Goal: Information Seeking & Learning: Compare options

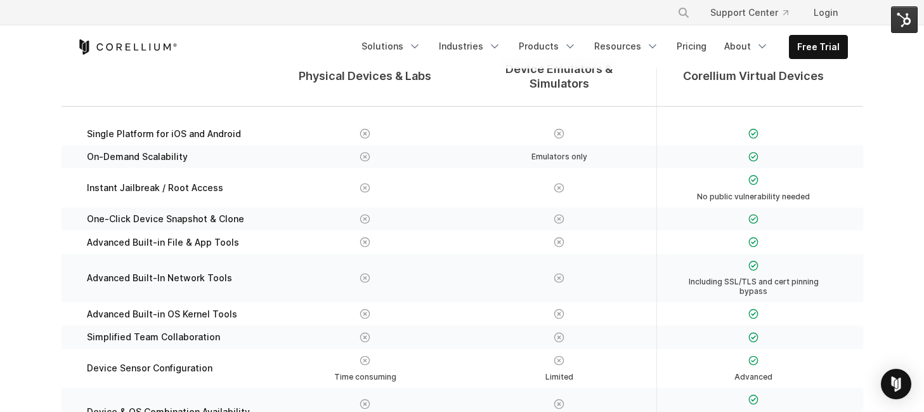
scroll to position [243, 0]
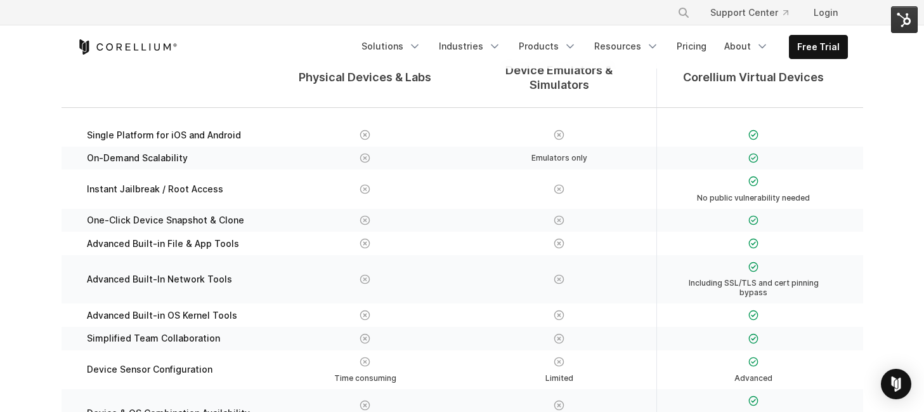
click at [504, 152] on div "Emulators only" at bounding box center [559, 158] width 169 height 13
click at [540, 146] on div "Emulators only" at bounding box center [559, 157] width 194 height 23
click at [498, 146] on div "Emulators only" at bounding box center [559, 157] width 194 height 23
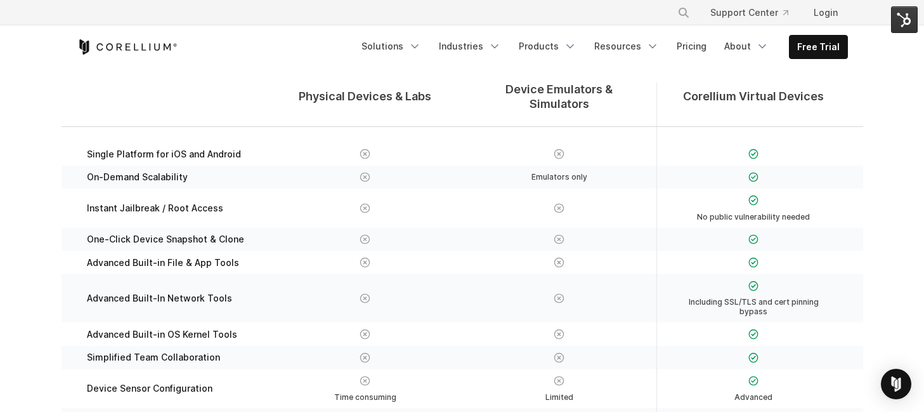
scroll to position [224, 0]
click at [163, 86] on div "Physical Devices & Labs Device Emulators & Simulators Corellium Virtual Devices" at bounding box center [462, 104] width 801 height 44
click at [165, 96] on div "Physical Devices & Labs Device Emulators & Simulators Corellium Virtual Devices" at bounding box center [462, 104] width 801 height 44
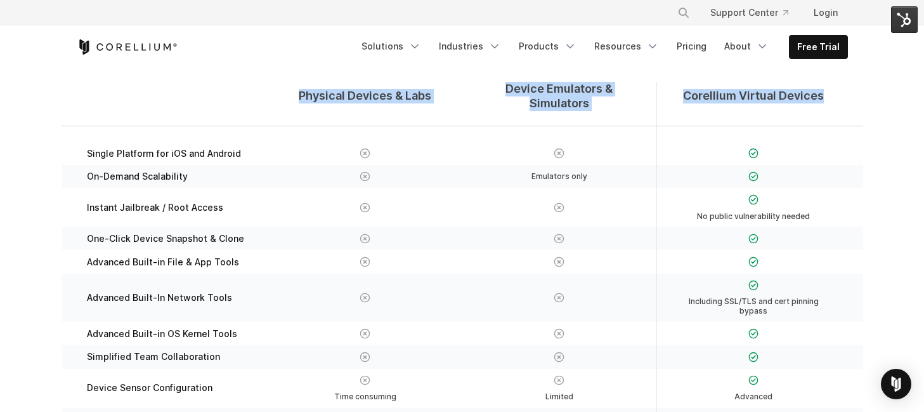
drag, startPoint x: 297, startPoint y: 86, endPoint x: 755, endPoint y: 100, distance: 458.7
click at [755, 100] on div "Physical Devices & Labs Device Emulators & Simulators Corellium Virtual Devices" at bounding box center [462, 104] width 801 height 44
click at [756, 100] on div "Corellium Virtual Devices" at bounding box center [753, 104] width 194 height 44
drag, startPoint x: 787, startPoint y: 105, endPoint x: 186, endPoint y: 57, distance: 603.0
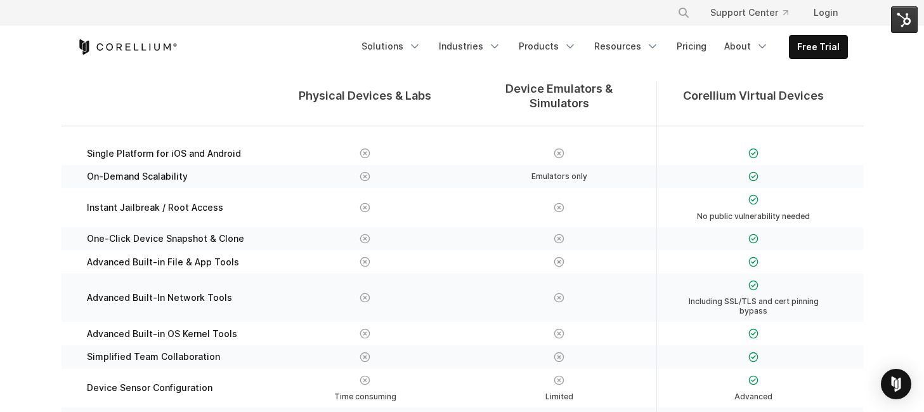
click at [186, 57] on div "Free Trial Solutions" at bounding box center [462, 46] width 771 height 43
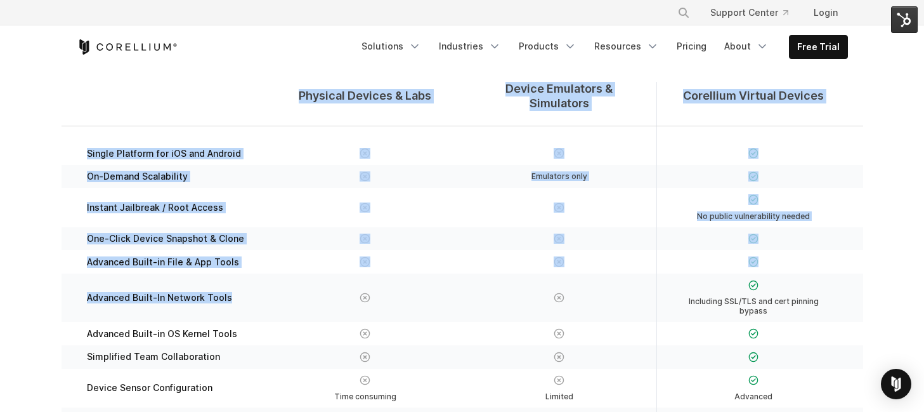
drag, startPoint x: 94, startPoint y: 77, endPoint x: 342, endPoint y: 280, distance: 320.0
click at [342, 279] on section "Physical Devices & Labs Device Emulators & Simulators Corellium Virtual Devices…" at bounding box center [462, 349] width 924 height 657
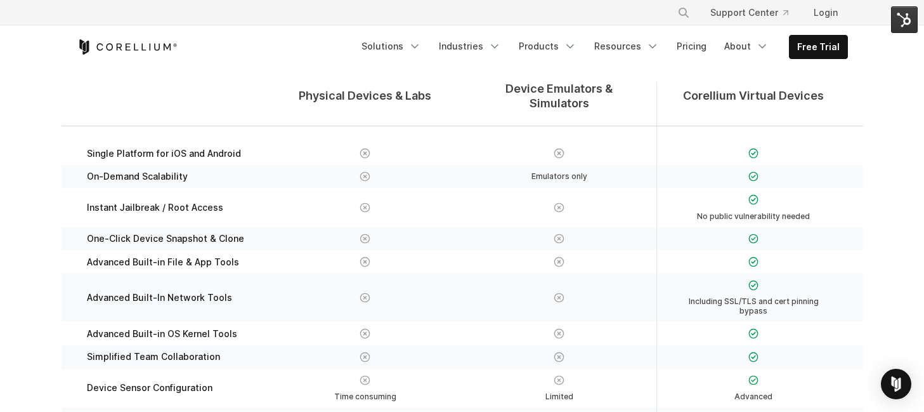
click at [342, 279] on div at bounding box center [365, 297] width 169 height 38
click at [282, 232] on div at bounding box center [365, 238] width 169 height 13
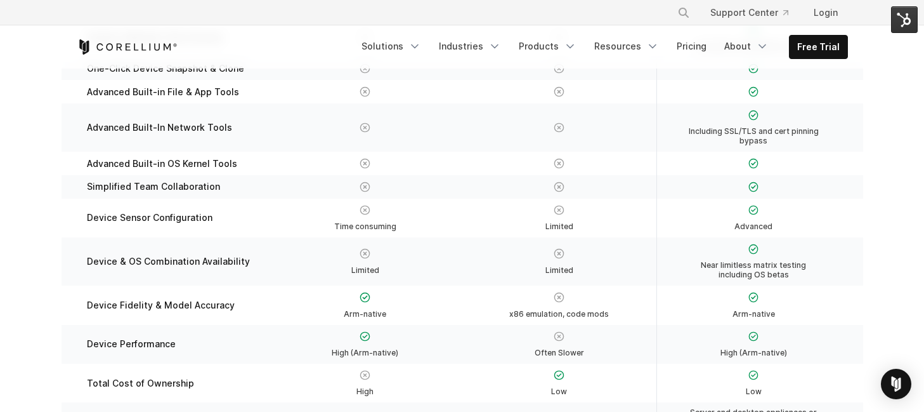
click at [273, 249] on div "Limited" at bounding box center [365, 261] width 194 height 48
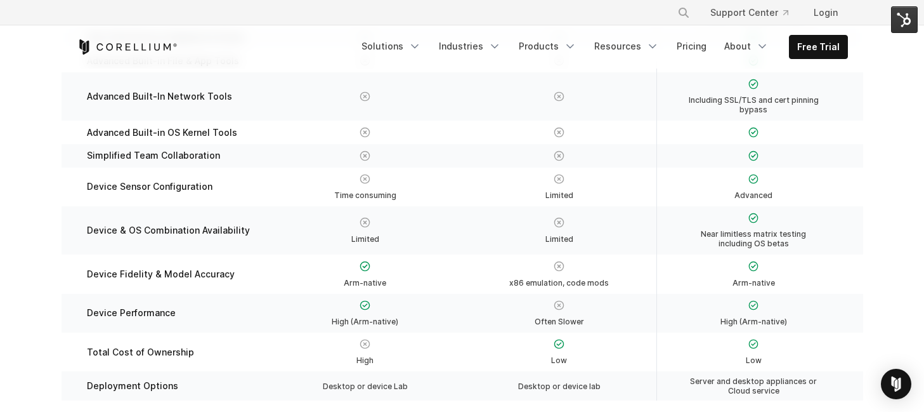
scroll to position [431, 0]
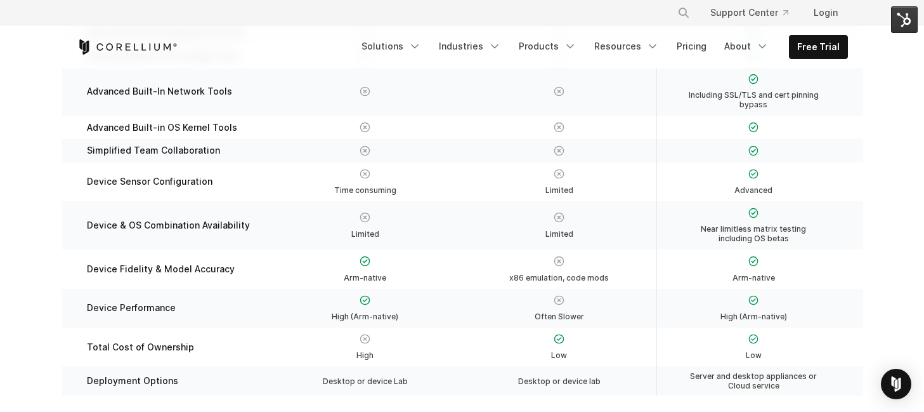
click at [308, 214] on div "Limited" at bounding box center [365, 225] width 169 height 38
click at [376, 311] on div "High (Arm-native)" at bounding box center [365, 308] width 194 height 39
click at [330, 294] on div "High (Arm-native)" at bounding box center [365, 308] width 169 height 29
click at [325, 254] on div "Arm-native" at bounding box center [365, 268] width 169 height 29
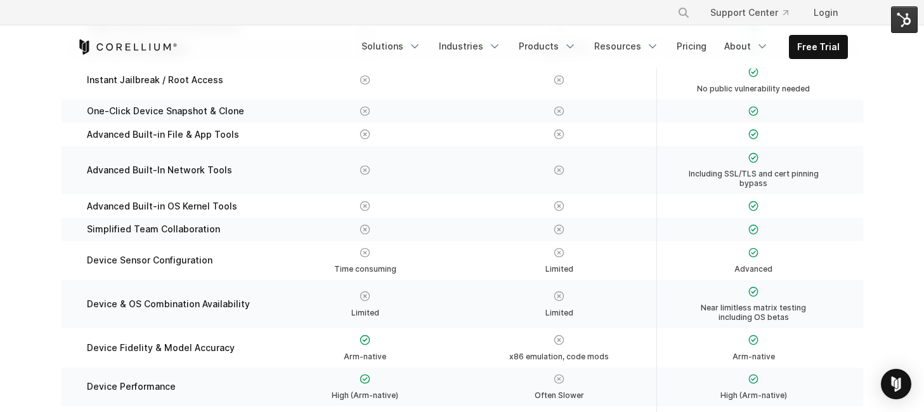
scroll to position [328, 0]
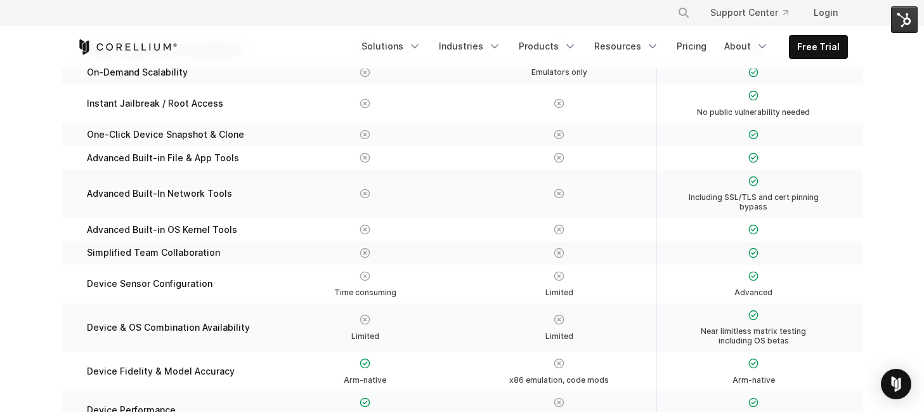
click at [786, 246] on div at bounding box center [754, 252] width 168 height 13
click at [57, 87] on section "Physical Devices & Labs Device Emulators & Simulators Corellium Virtual Devices…" at bounding box center [462, 245] width 924 height 657
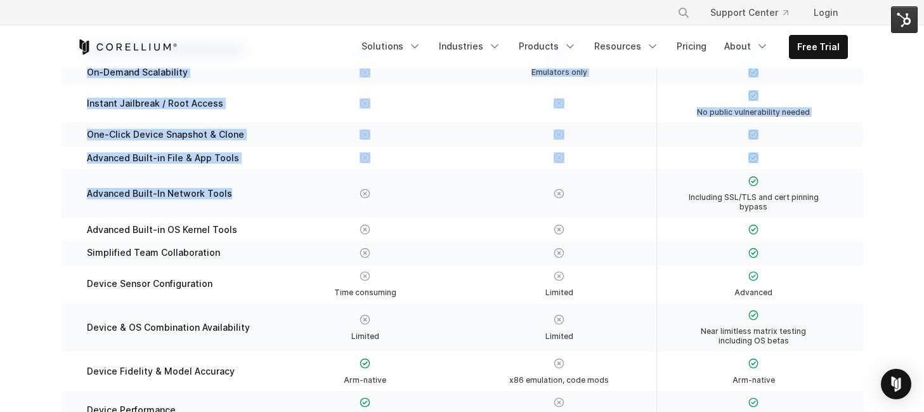
drag, startPoint x: 72, startPoint y: 50, endPoint x: 259, endPoint y: 186, distance: 231.5
click at [259, 186] on div "Advanced Built-In Network Tools" at bounding box center [171, 193] width 194 height 48
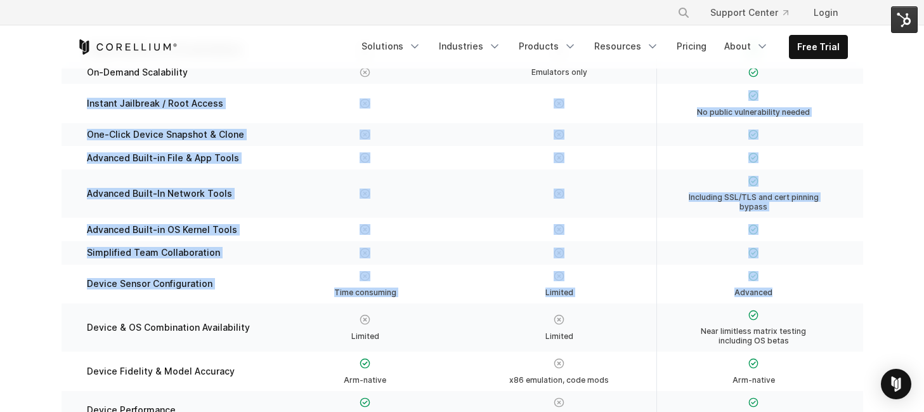
drag, startPoint x: 664, startPoint y: 287, endPoint x: 74, endPoint y: 77, distance: 625.9
click at [77, 78] on div "Single Platform for iOS and Android On-Demand Scalability" at bounding box center [462, 267] width 801 height 490
click at [74, 84] on div "Instant Jailbreak / Root Access" at bounding box center [171, 103] width 194 height 39
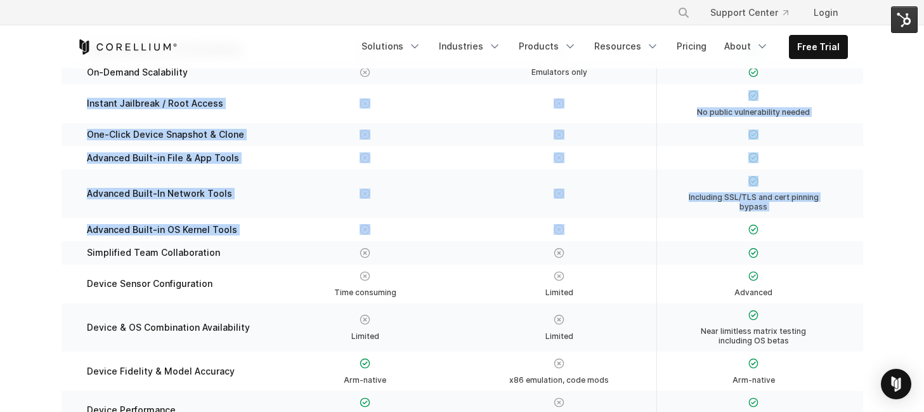
drag, startPoint x: 74, startPoint y: 79, endPoint x: 670, endPoint y: 222, distance: 613.0
click at [670, 221] on div "Single Platform for iOS and Android On-Demand Scalability" at bounding box center [462, 267] width 801 height 490
click at [671, 223] on div at bounding box center [753, 228] width 194 height 23
drag, startPoint x: 790, startPoint y: 232, endPoint x: 65, endPoint y: 75, distance: 741.6
click at [66, 75] on div "Single Platform for iOS and Android On-Demand Scalability" at bounding box center [462, 267] width 801 height 490
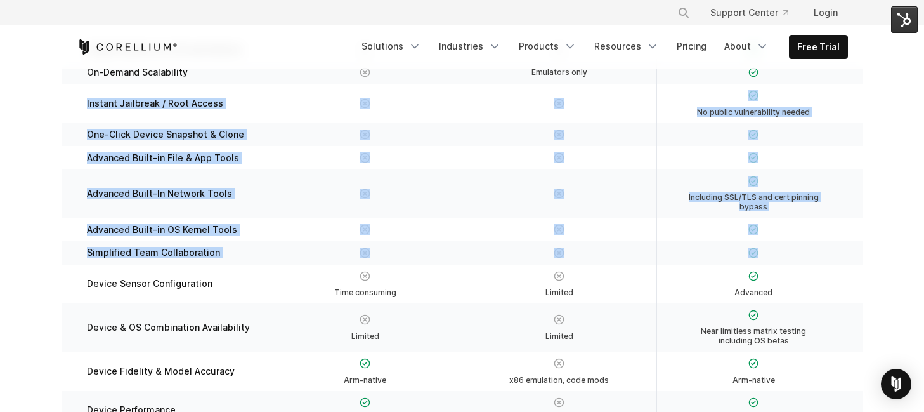
click at [65, 84] on div "Instant Jailbreak / Root Access No public vulnerability needed" at bounding box center [462, 103] width 801 height 39
drag, startPoint x: 68, startPoint y: 77, endPoint x: 814, endPoint y: 270, distance: 770.8
click at [814, 270] on div "Single Platform for iOS and Android On-Demand Scalability" at bounding box center [462, 267] width 801 height 490
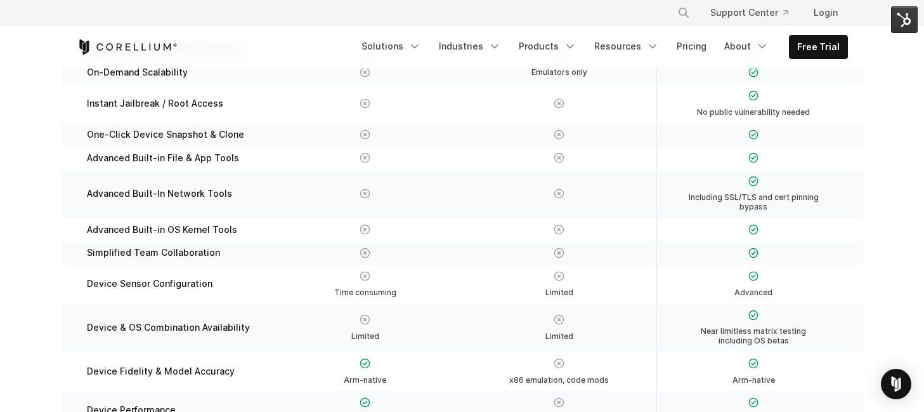
click at [814, 271] on div "Advanced" at bounding box center [754, 283] width 168 height 29
click at [283, 333] on div "Limited" at bounding box center [365, 327] width 194 height 48
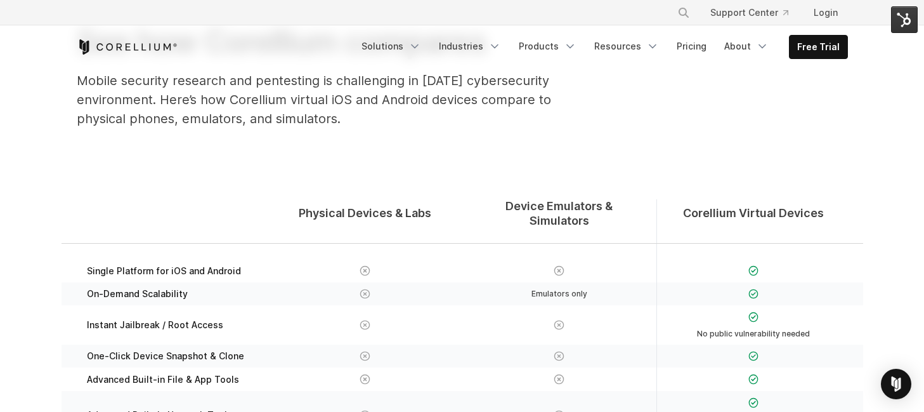
scroll to position [0, 0]
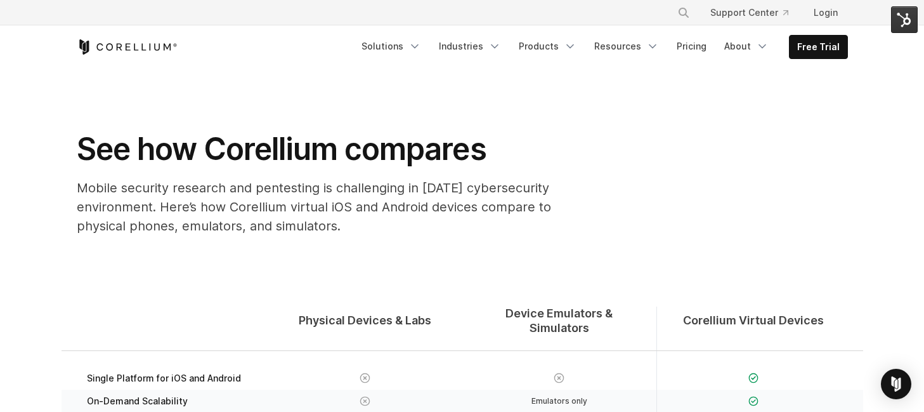
drag, startPoint x: 45, startPoint y: 147, endPoint x: 363, endPoint y: 242, distance: 331.6
click at [363, 242] on section "See how Corellium compares Mobile security research and pentesting is challengi…" at bounding box center [462, 157] width 924 height 176
click at [363, 242] on div "See how Corellium compares Mobile security research and pentesting is challengi…" at bounding box center [330, 187] width 533 height 115
drag, startPoint x: 360, startPoint y: 233, endPoint x: 62, endPoint y: 145, distance: 310.8
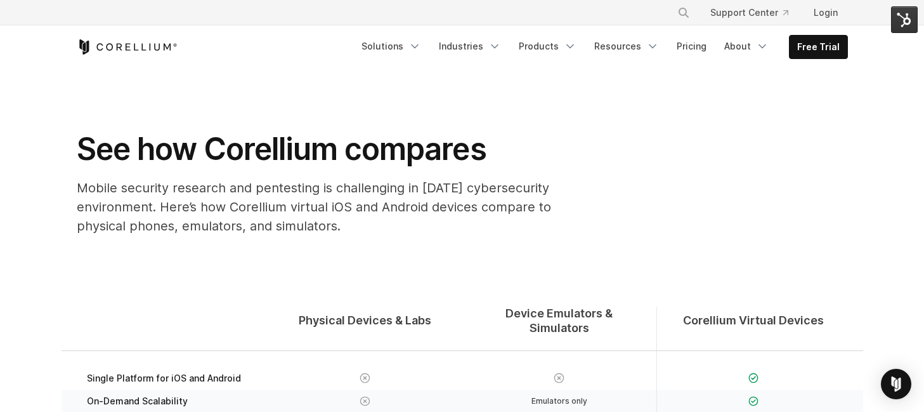
click at [70, 147] on div "See how Corellium compares Mobile security research and pentesting is challengi…" at bounding box center [330, 187] width 533 height 115
click at [44, 142] on section "See how Corellium compares Mobile security research and pentesting is challengi…" at bounding box center [462, 157] width 924 height 176
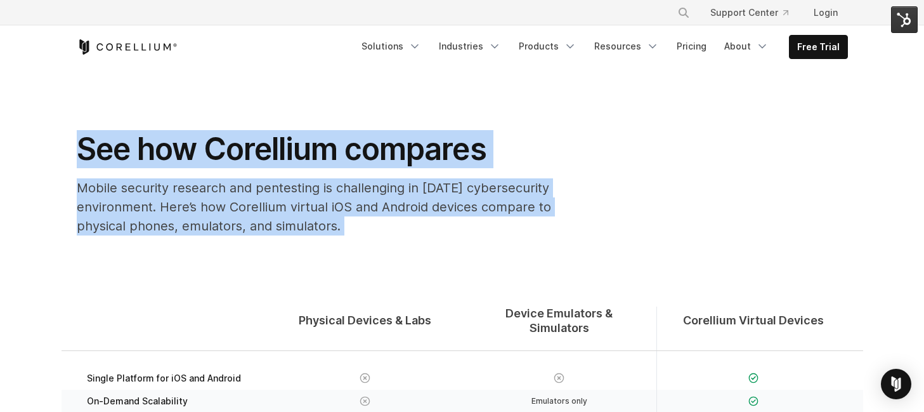
drag, startPoint x: 46, startPoint y: 141, endPoint x: 356, endPoint y: 256, distance: 331.4
drag, startPoint x: 363, startPoint y: 237, endPoint x: 25, endPoint y: 130, distance: 353.8
click at [27, 132] on section "See how Corellium compares Mobile security research and pentesting is challengi…" at bounding box center [462, 157] width 924 height 176
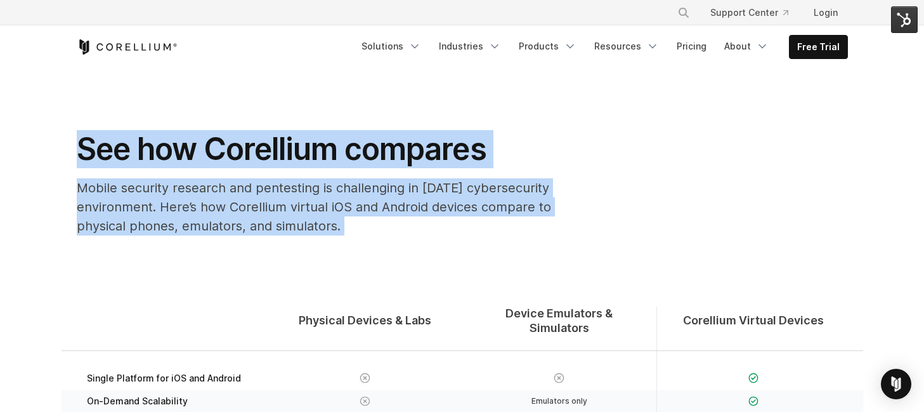
click at [25, 129] on section "See how Corellium compares Mobile security research and pentesting is challengi…" at bounding box center [462, 157] width 924 height 176
drag, startPoint x: 39, startPoint y: 130, endPoint x: 386, endPoint y: 252, distance: 367.6
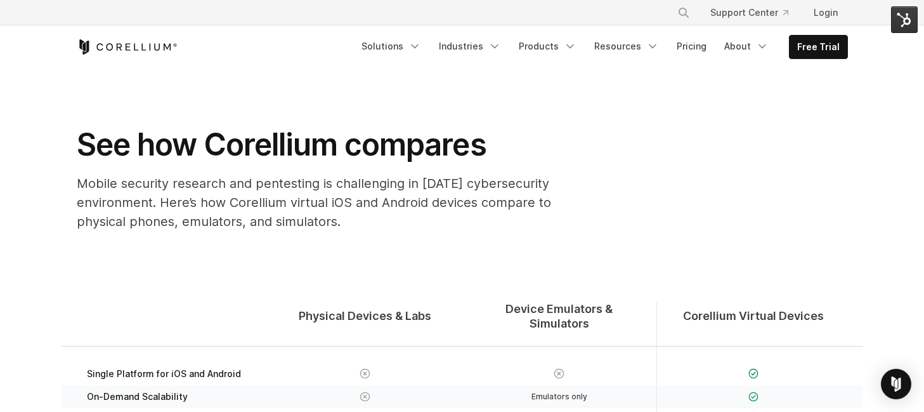
scroll to position [5, 0]
drag, startPoint x: 410, startPoint y: 233, endPoint x: 55, endPoint y: 134, distance: 368.6
click at [54, 134] on section "See how Corellium compares Mobile security research and pentesting is challengi…" at bounding box center [462, 152] width 924 height 176
click at [57, 133] on section "See how Corellium compares Mobile security research and pentesting is challengi…" at bounding box center [462, 152] width 924 height 176
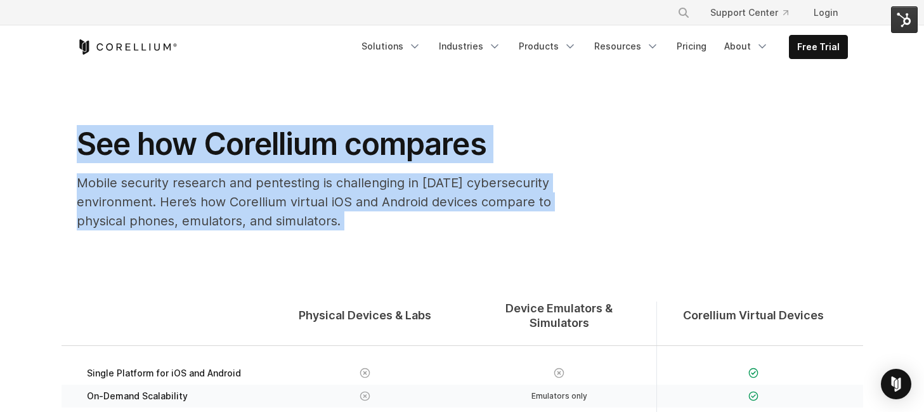
drag, startPoint x: 70, startPoint y: 132, endPoint x: 428, endPoint y: 268, distance: 383.1
